Goal: Task Accomplishment & Management: Contribute content

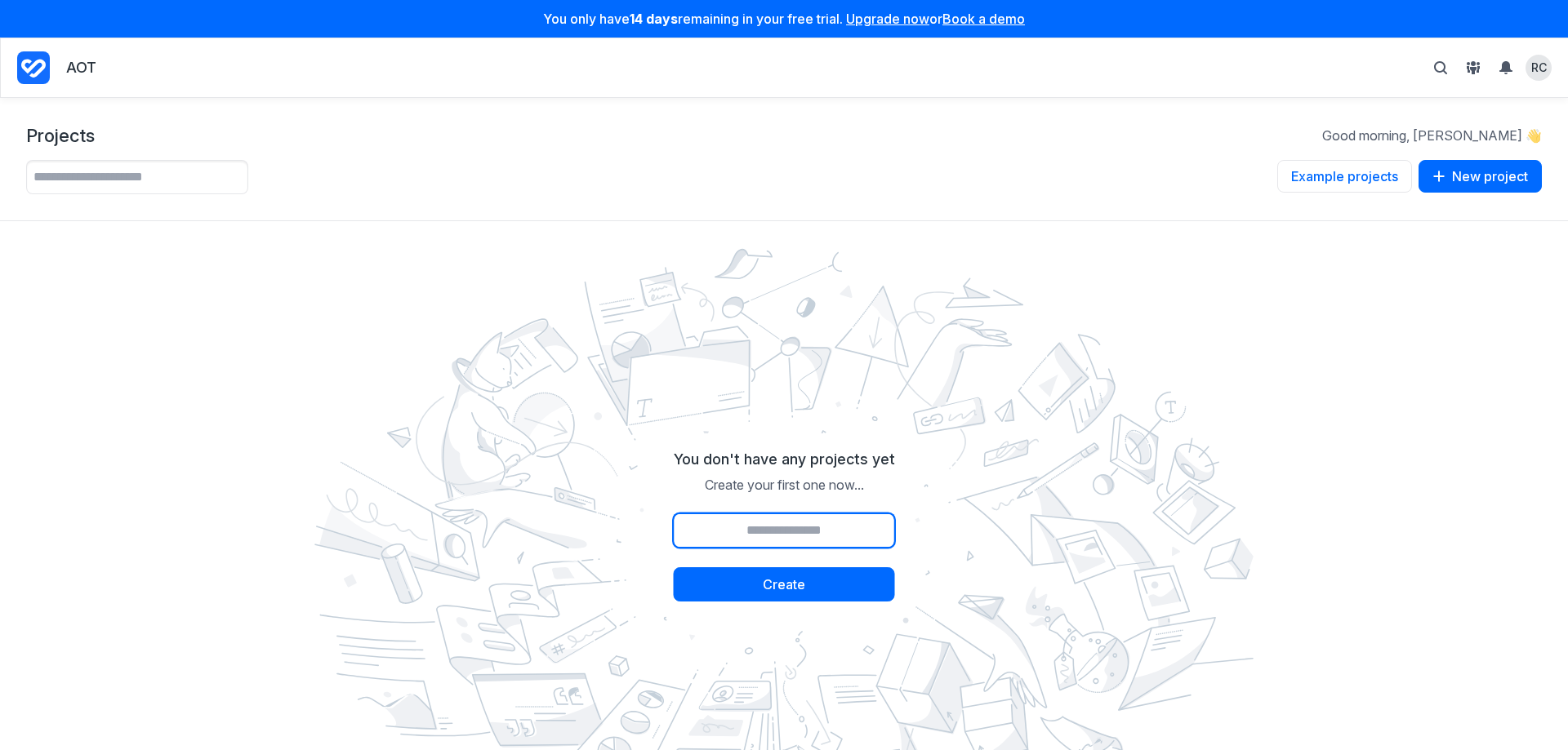
click at [793, 535] on input "Project name" at bounding box center [784, 531] width 221 height 35
type input "***"
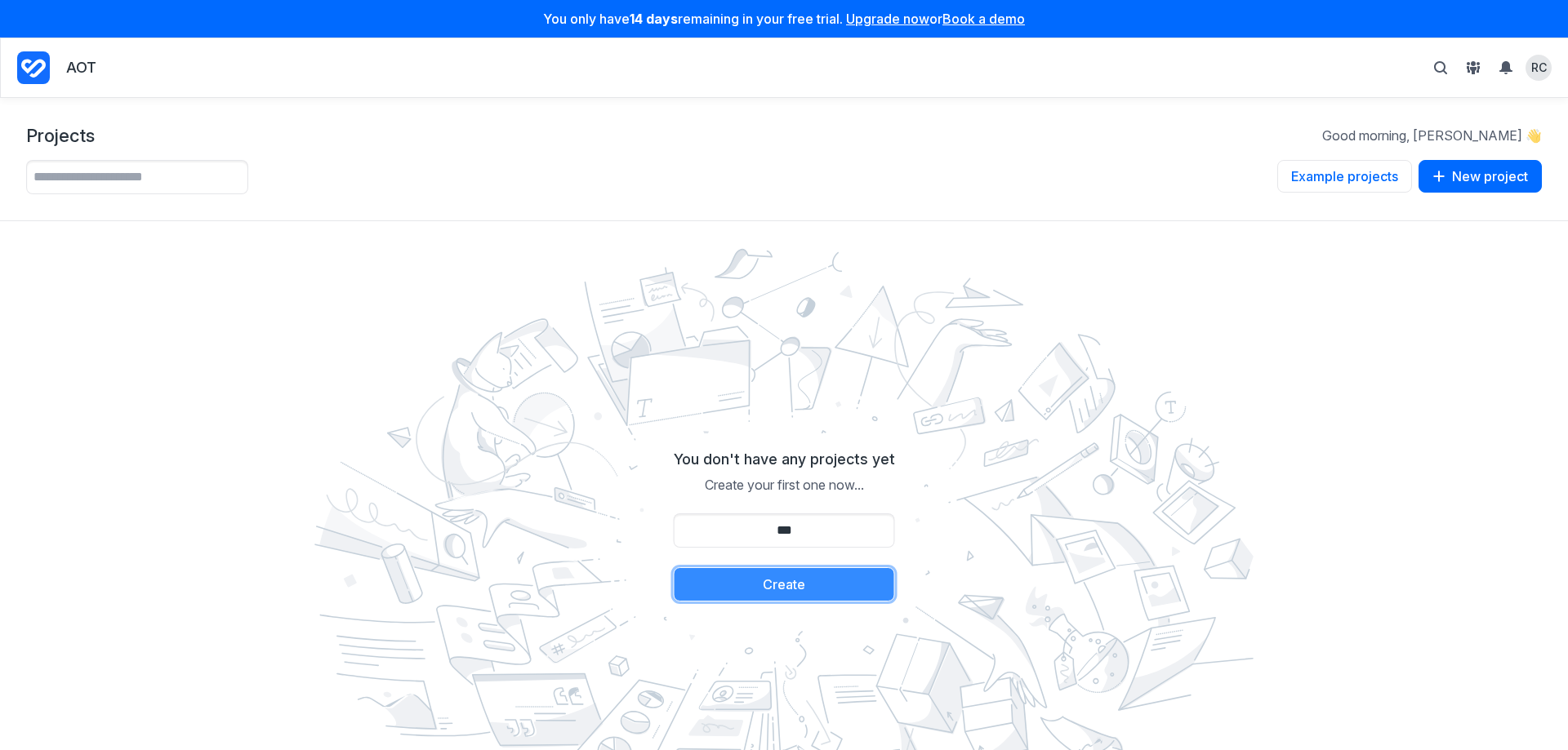
click at [793, 596] on button "Create" at bounding box center [784, 584] width 221 height 35
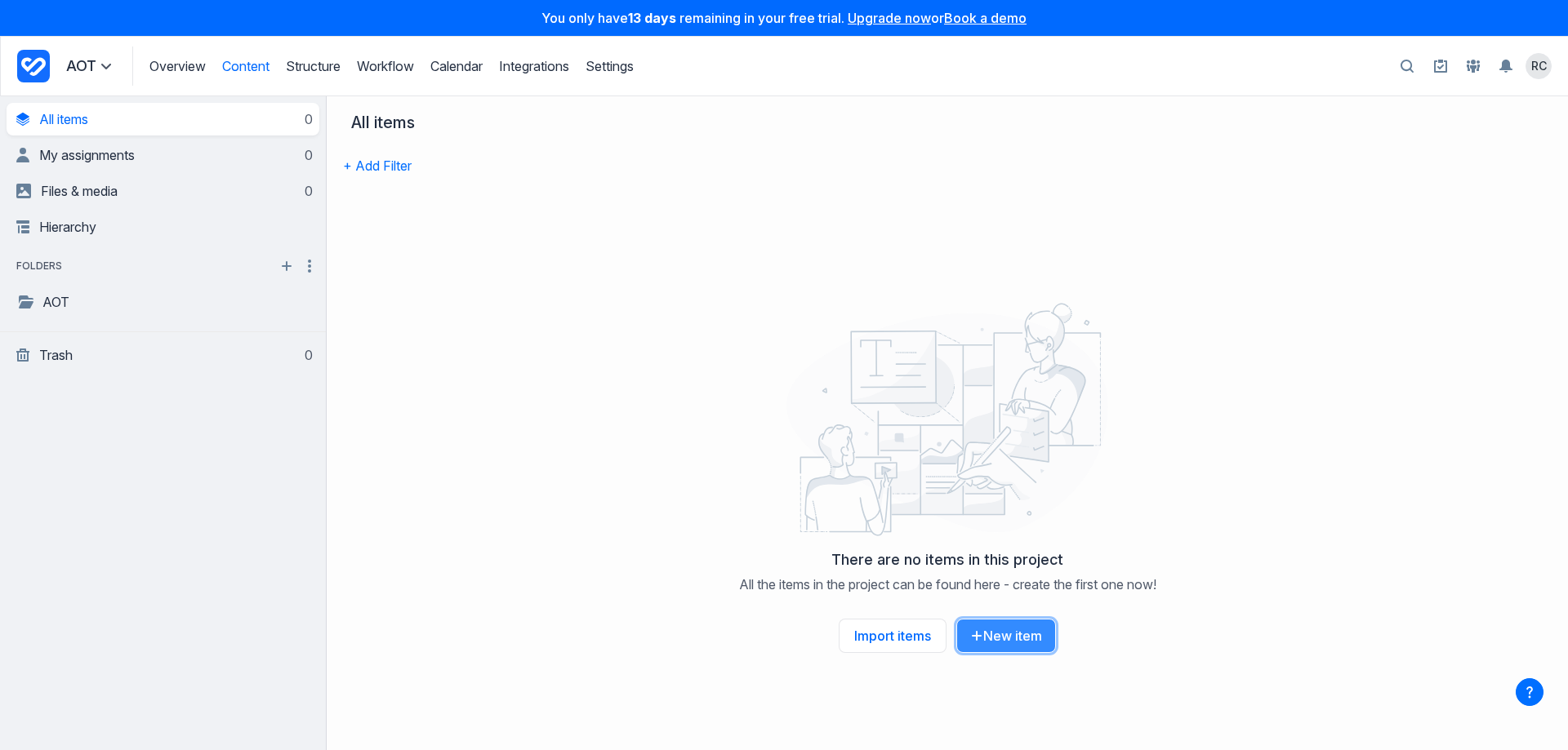
click at [1029, 638] on button "New item" at bounding box center [1006, 636] width 100 height 35
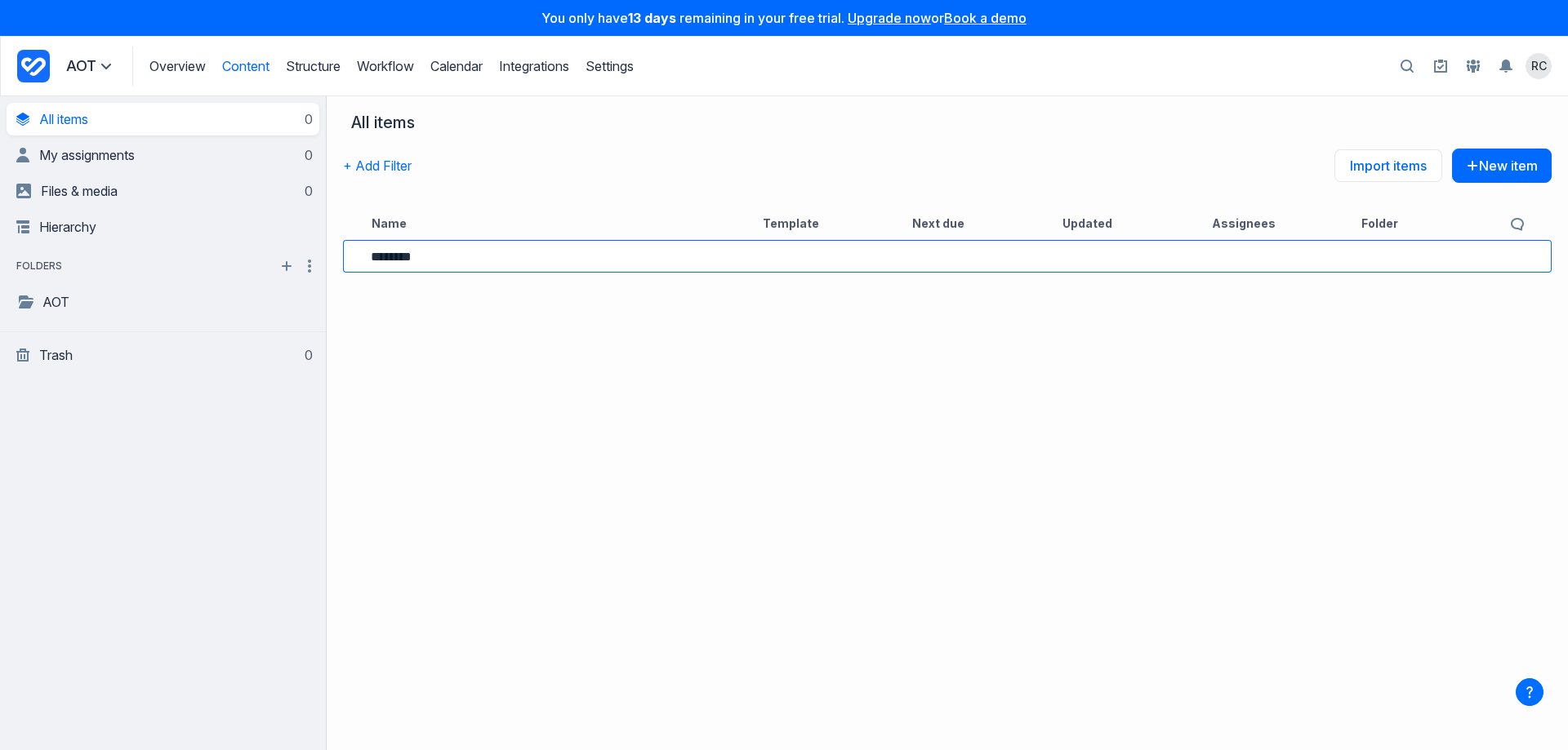
type input "********"
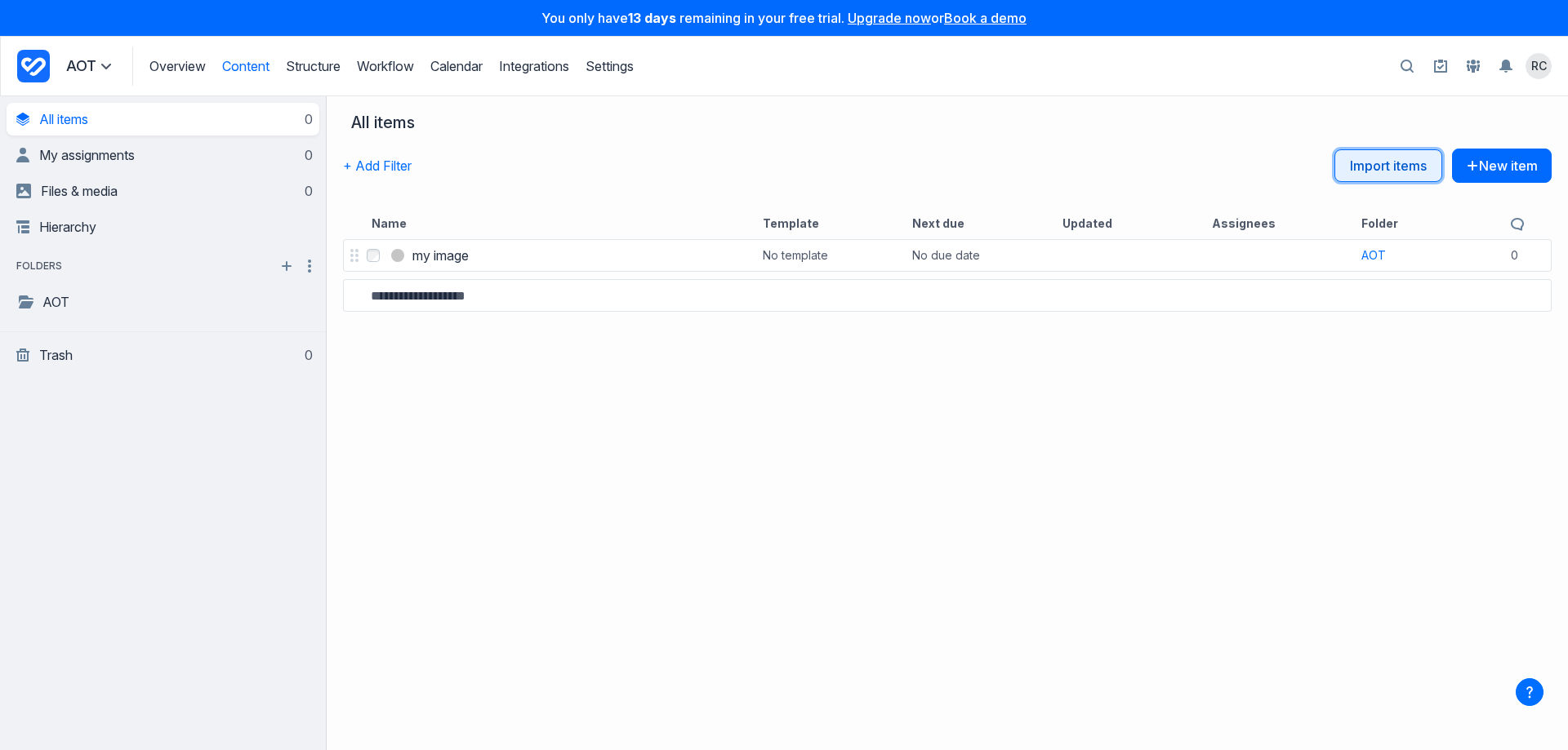
click at [1378, 158] on link "Import items" at bounding box center [1388, 165] width 108 height 33
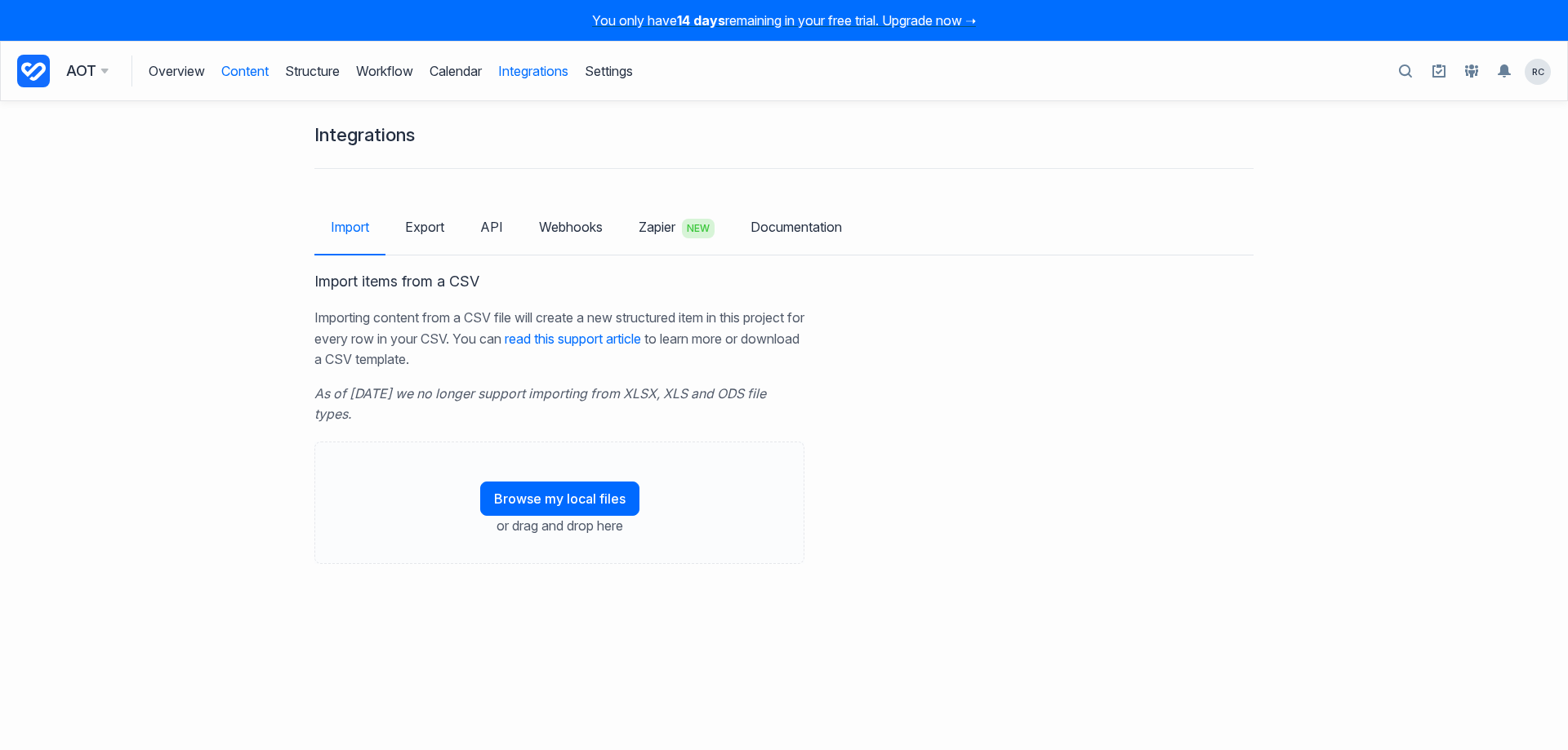
click at [258, 67] on link "Content" at bounding box center [244, 71] width 48 height 31
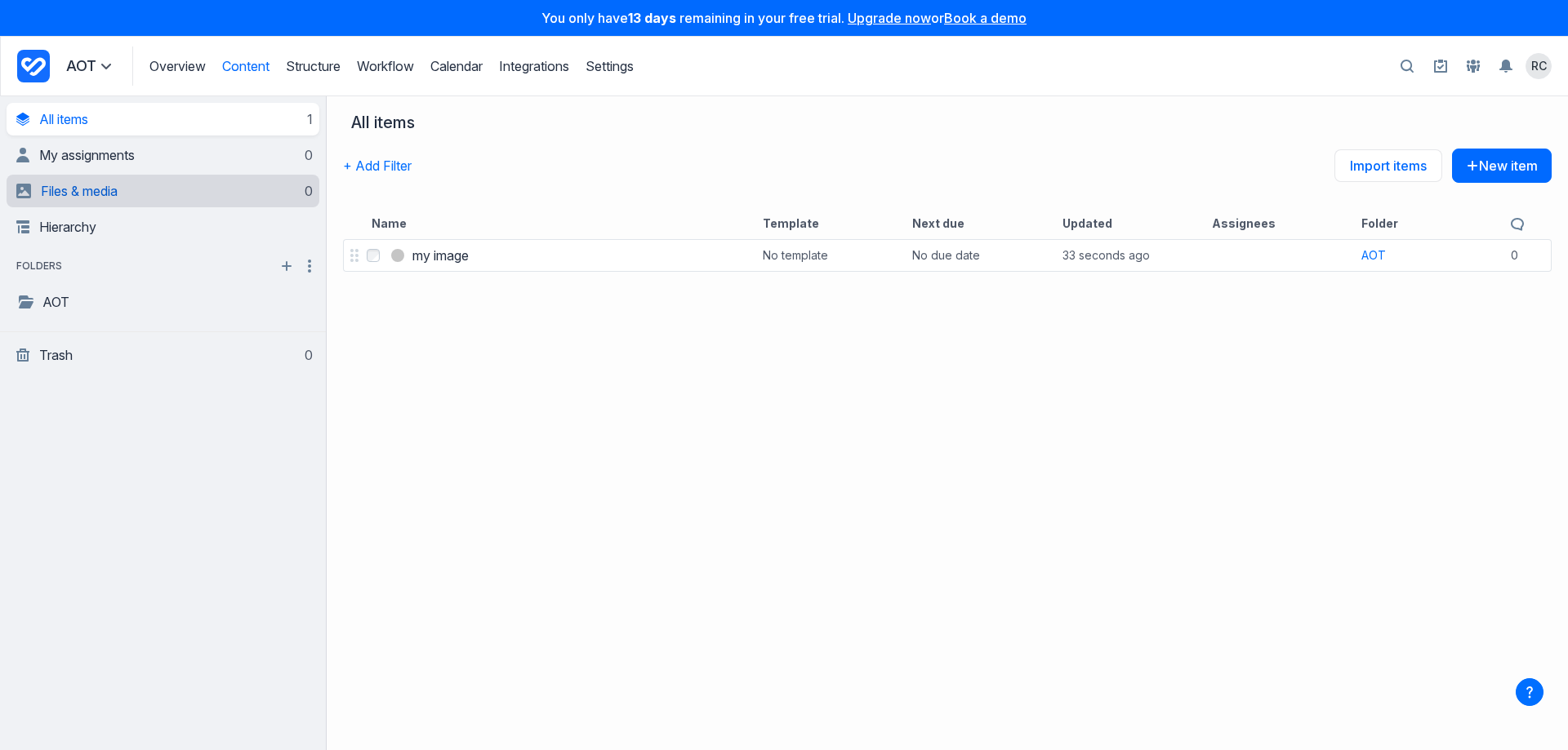
click at [99, 193] on span "Files & media" at bounding box center [79, 191] width 76 height 17
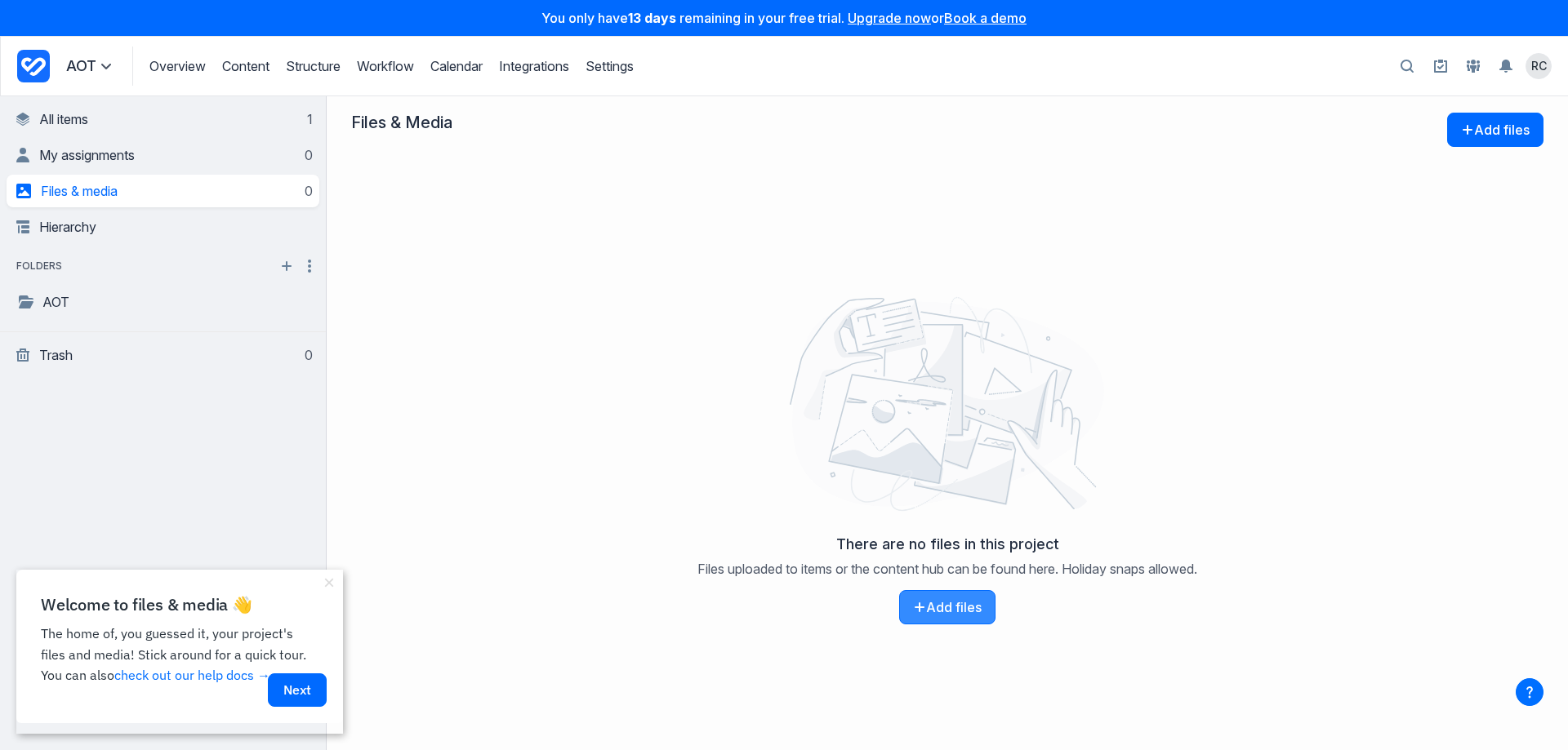
click at [966, 608] on button "Add files" at bounding box center [947, 607] width 96 height 35
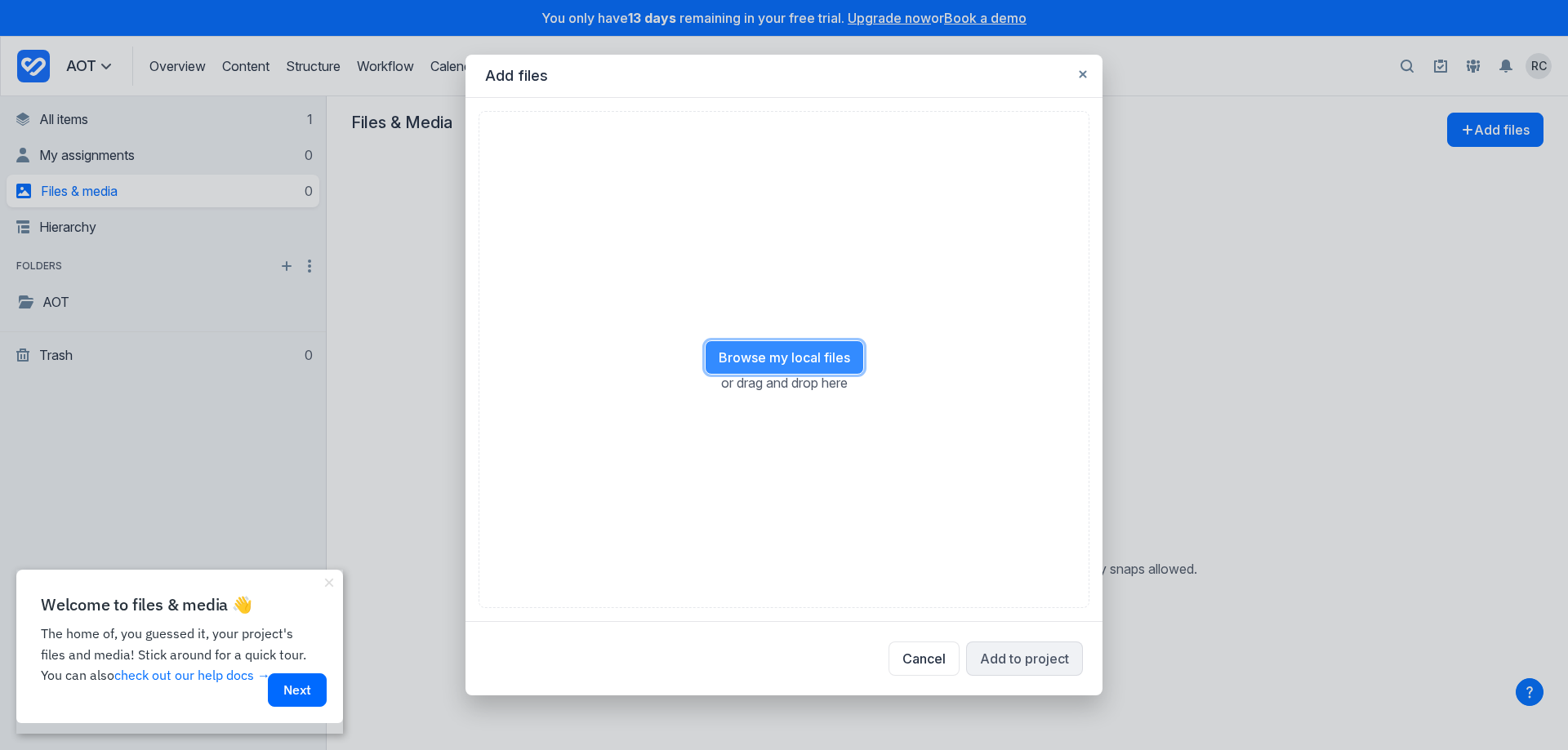
click at [807, 355] on button "Browse my local files" at bounding box center [784, 357] width 160 height 35
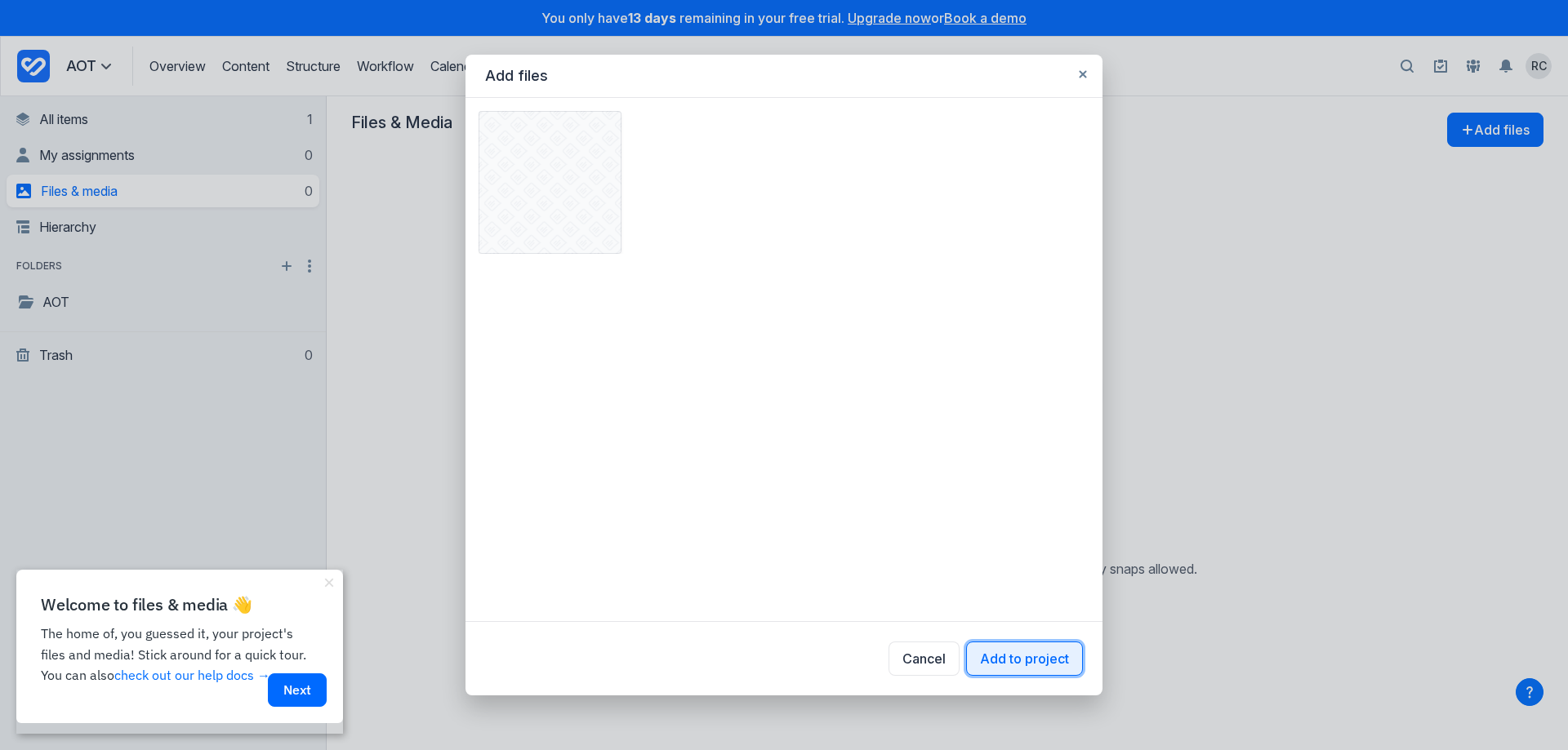
click at [1025, 665] on button "Add to project" at bounding box center [1024, 659] width 117 height 35
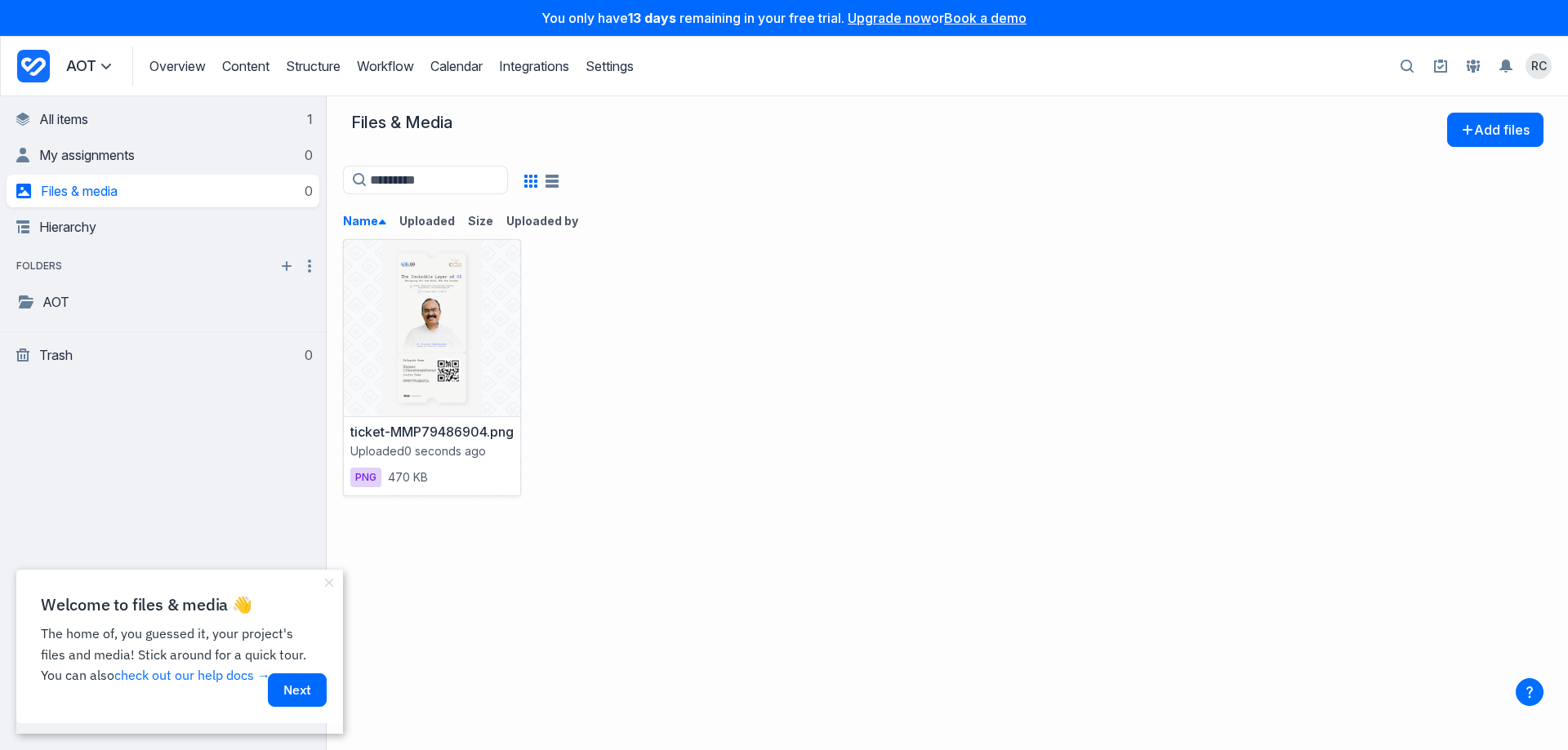
click at [731, 442] on div "ticket-MMP79486904.png Uploaded 0 seconds ago png 470 KB" at bounding box center [814, 368] width 942 height 257
drag, startPoint x: 306, startPoint y: 702, endPoint x: 395, endPoint y: 1274, distance: 578.9
click at [306, 702] on link "Next" at bounding box center [297, 690] width 59 height 34
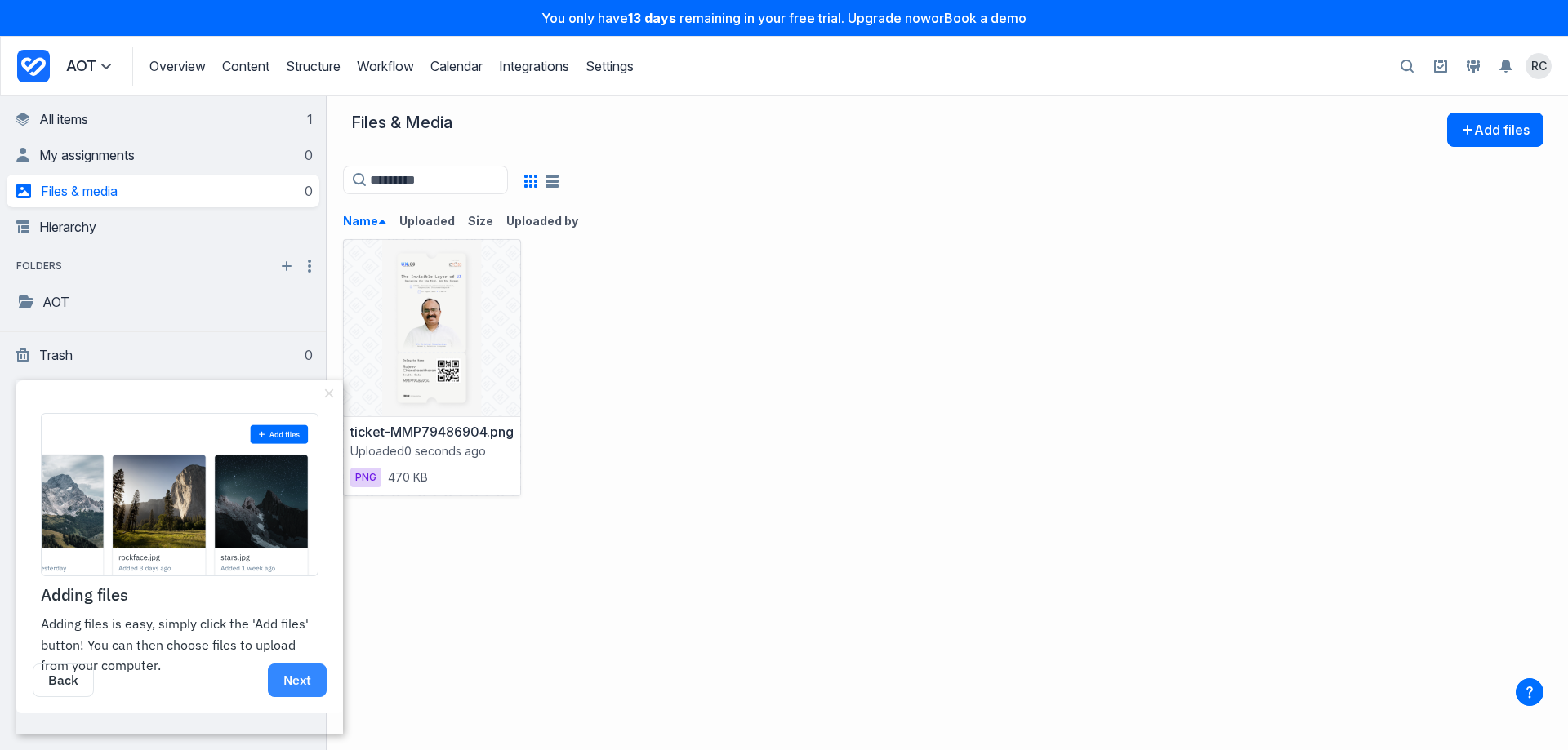
click at [320, 698] on link "Next" at bounding box center [297, 681] width 59 height 34
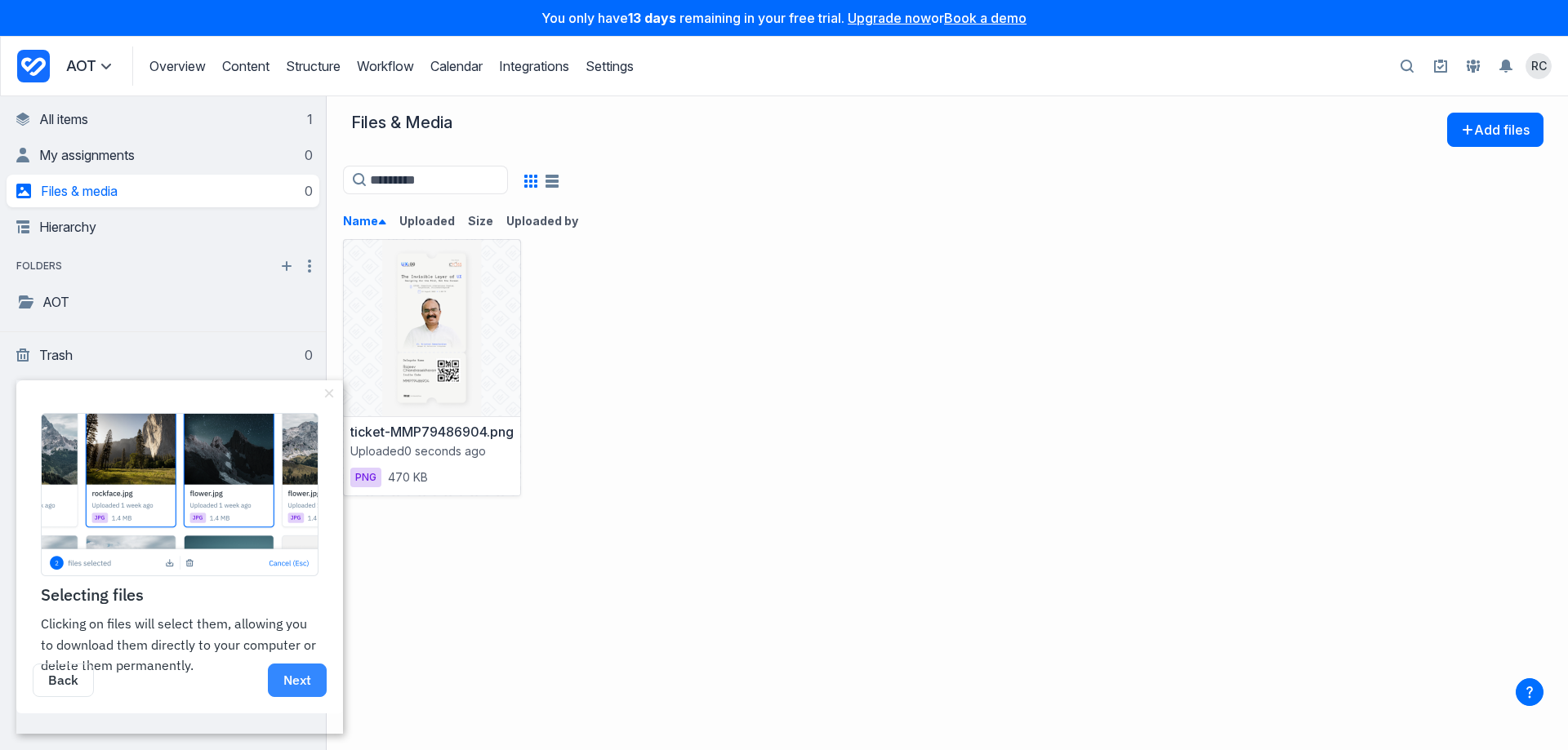
click at [301, 698] on link "Next" at bounding box center [297, 681] width 59 height 34
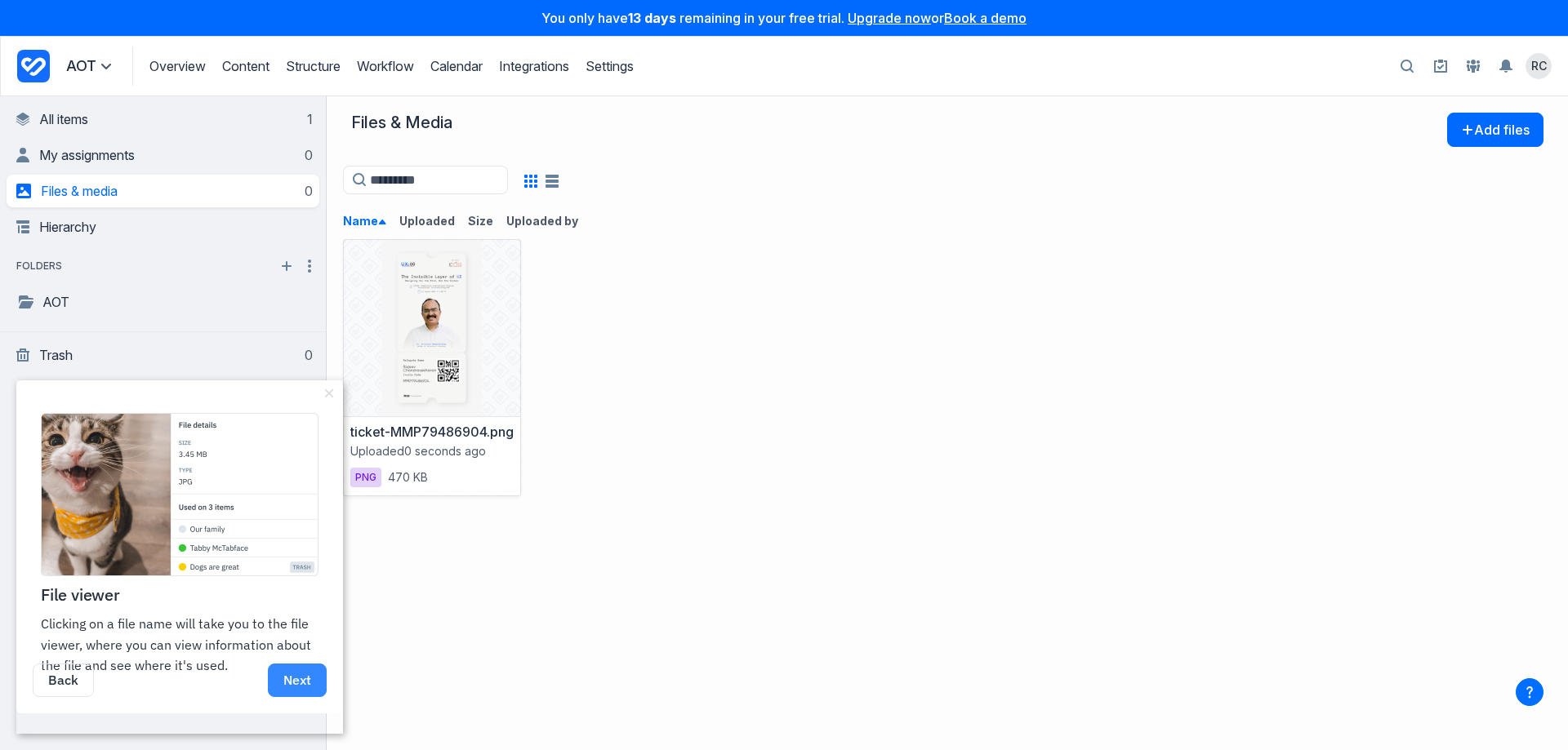
click at [300, 698] on link "Next" at bounding box center [297, 681] width 59 height 34
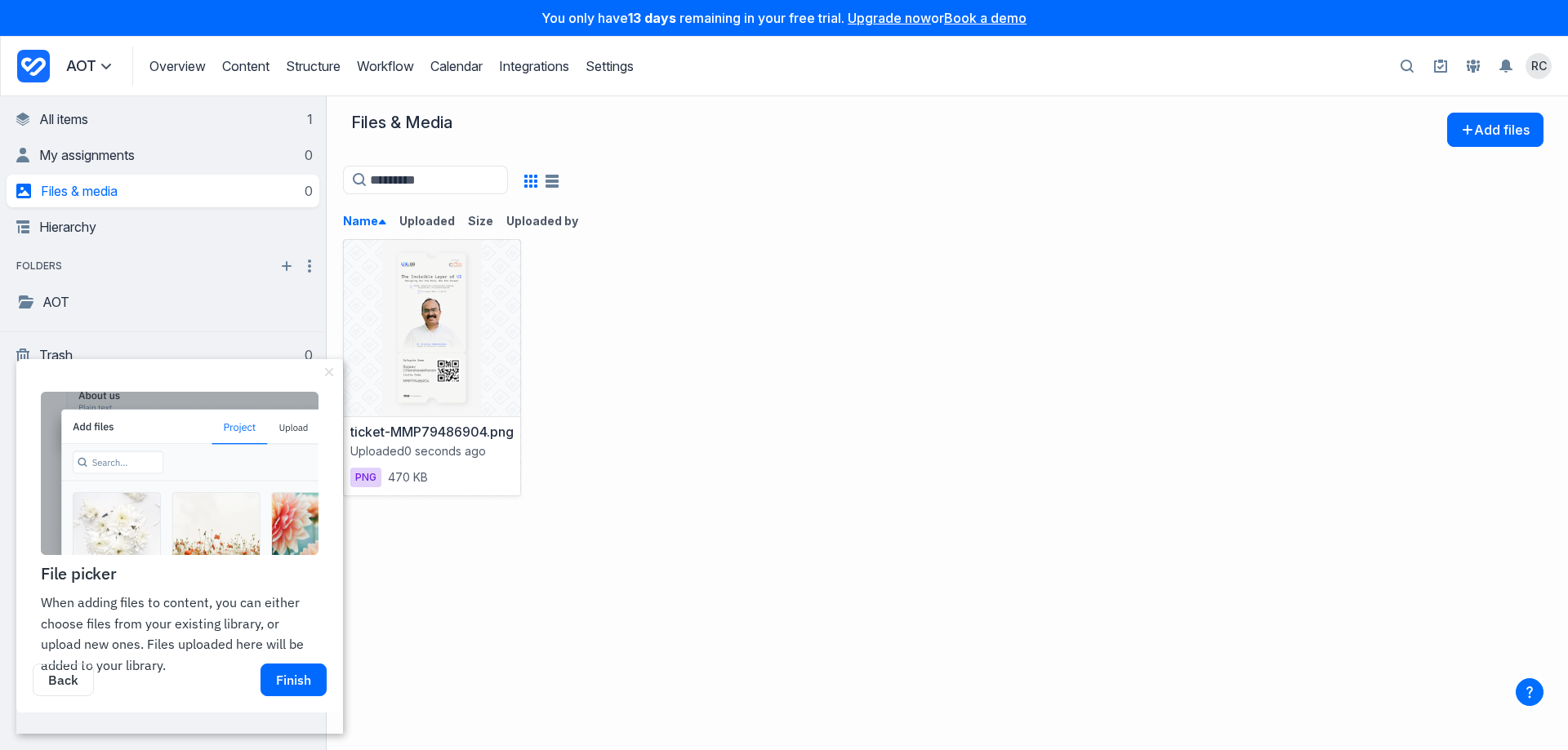
click at [300, 698] on link "Finish" at bounding box center [293, 681] width 66 height 34
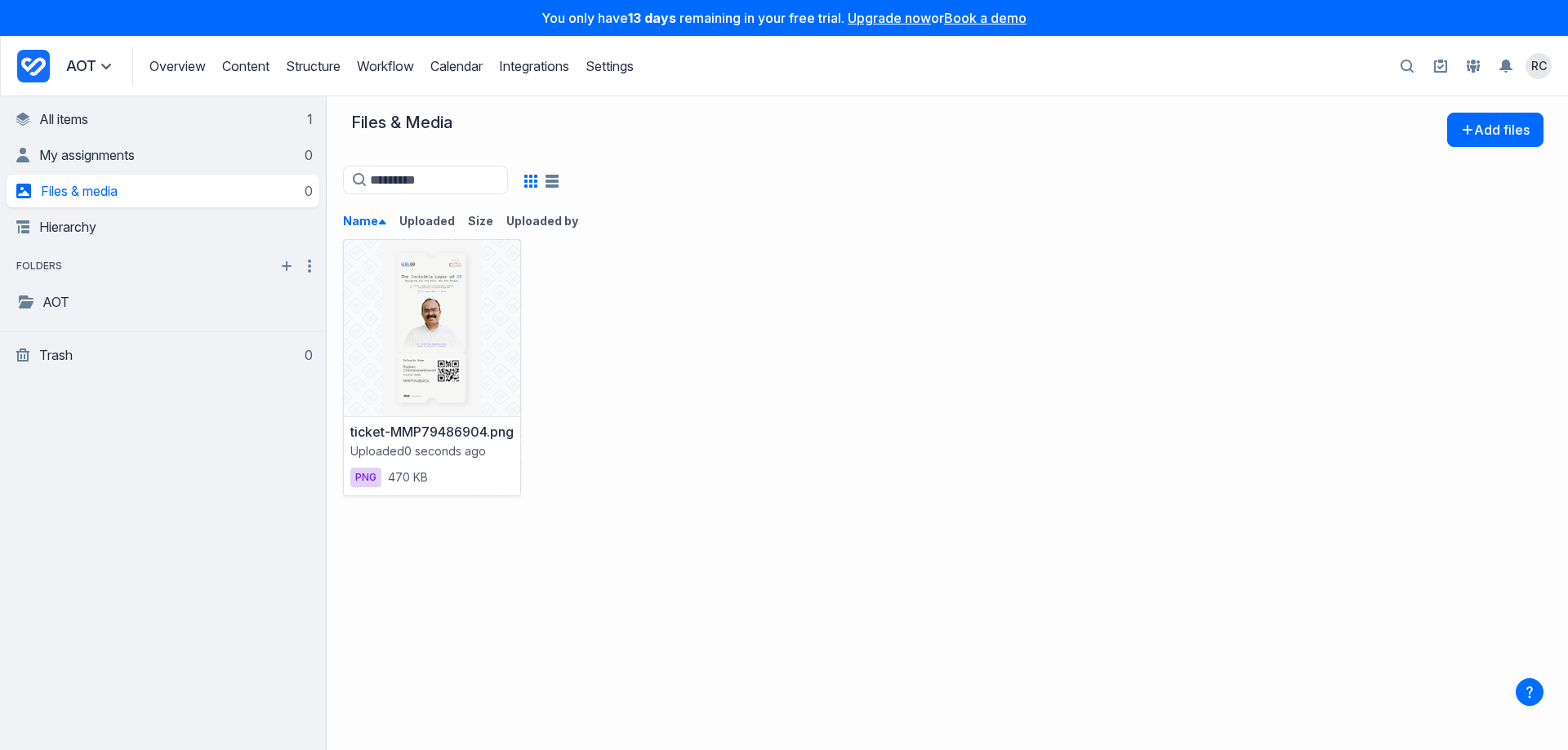
click at [809, 410] on div "ticket-MMP79486904.png Uploaded 0 seconds ago png 470 KB" at bounding box center [814, 368] width 942 height 257
click at [900, 442] on div "ticket-MMP79486904.png Uploaded 0 seconds ago png 470 KB" at bounding box center [814, 368] width 942 height 257
click at [101, 161] on span "My assignments" at bounding box center [87, 156] width 95 height 17
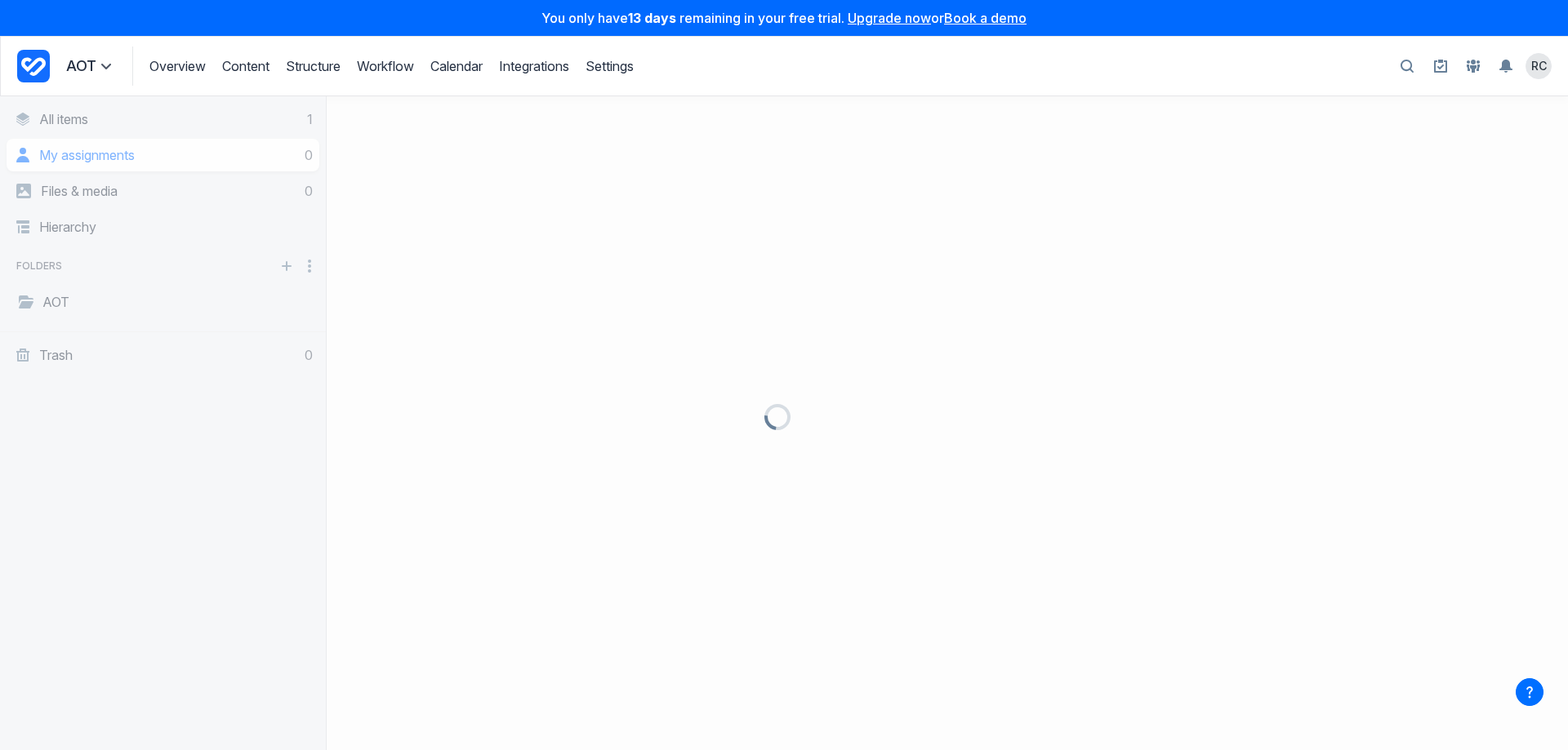
click at [85, 230] on div at bounding box center [784, 423] width 1568 height 654
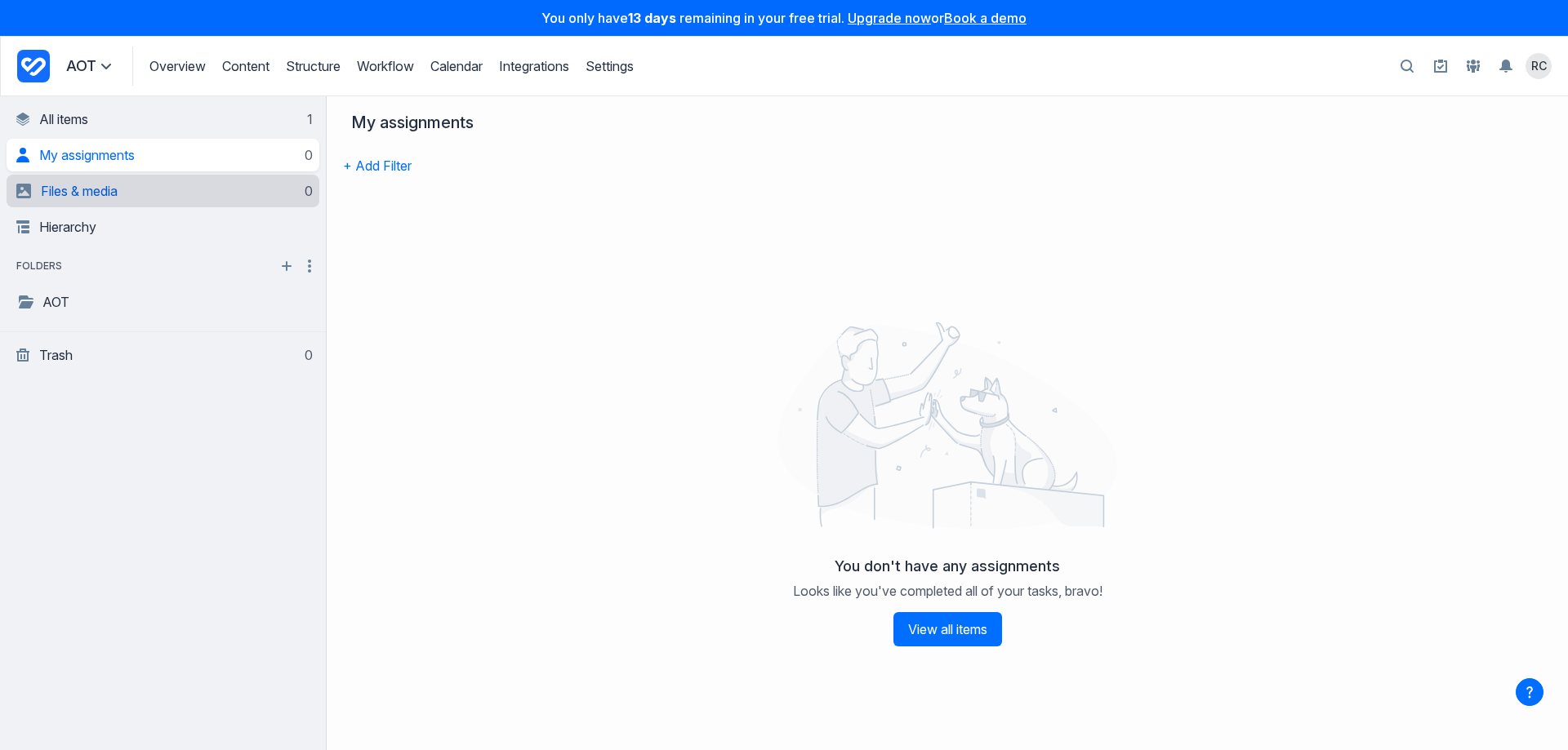
click at [106, 192] on span "Files & media" at bounding box center [79, 191] width 76 height 17
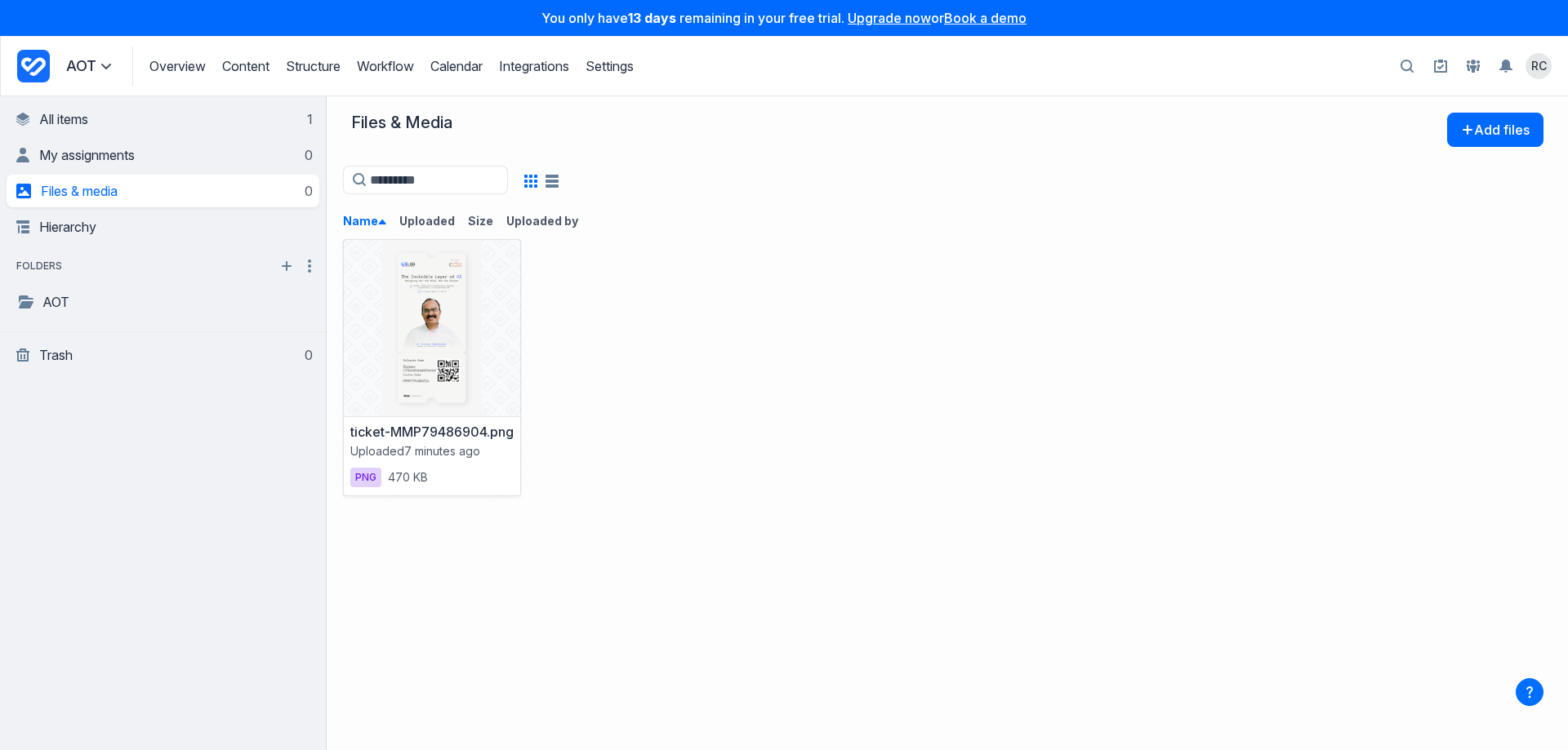
click at [883, 267] on div "ticket-MMP79486904.png Uploaded 7 minutes ago png 470 KB" at bounding box center [814, 368] width 942 height 257
click at [1536, 69] on span "RC" at bounding box center [1538, 66] width 16 height 17
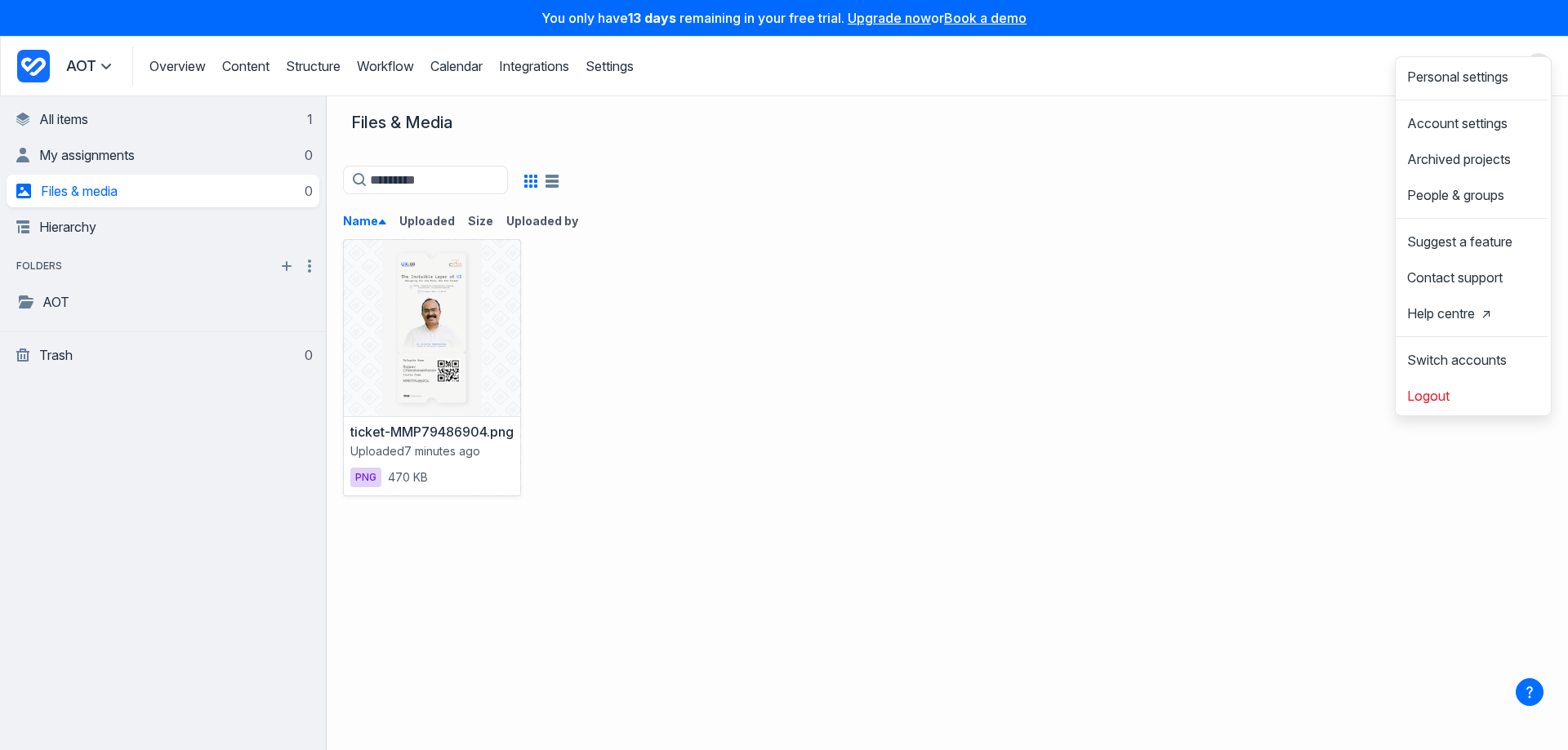
click at [1176, 449] on div "ticket-MMP79486904.png Uploaded 7 minutes ago png 470 KB" at bounding box center [814, 368] width 942 height 257
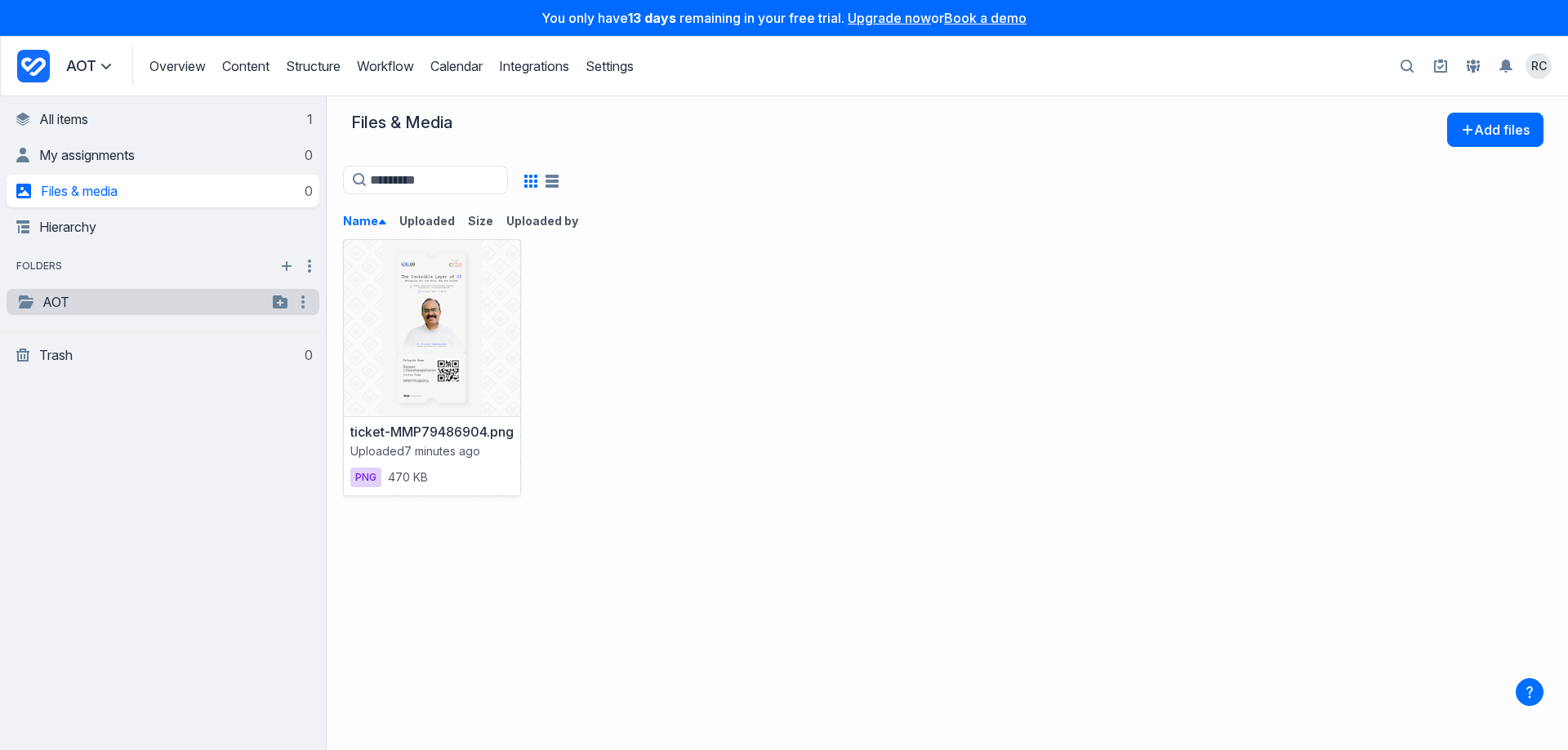
click at [65, 299] on link "AOT" at bounding box center [142, 301] width 251 height 20
